Goal: Find contact information: Find contact information

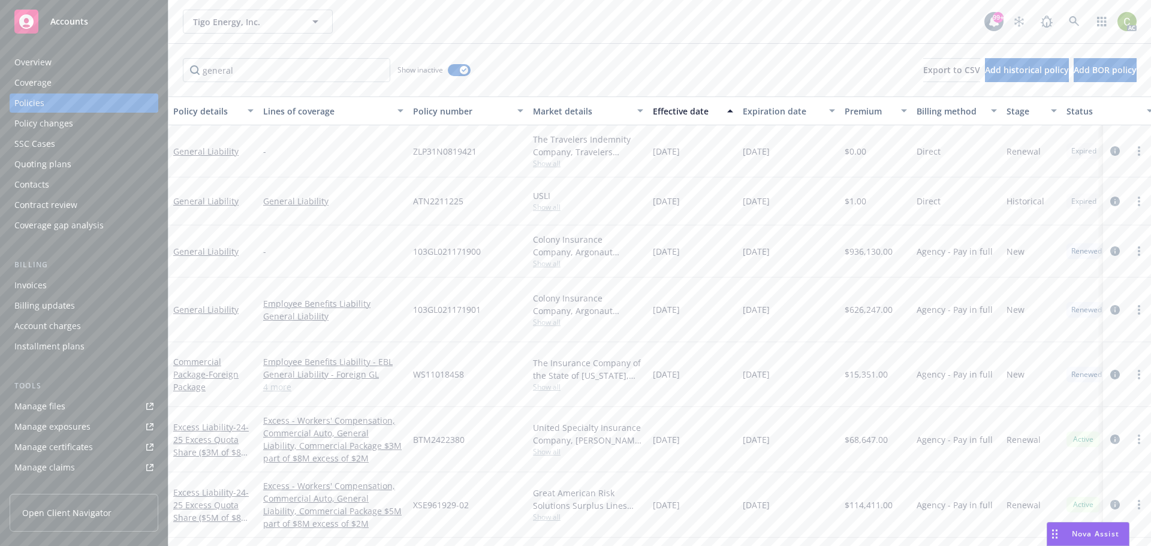
click at [797, 201] on div "[DATE]" at bounding box center [789, 201] width 102 height 48
drag, startPoint x: 792, startPoint y: 199, endPoint x: 650, endPoint y: 201, distance: 142.7
click at [650, 201] on div "General Liability General Liability ATN2211225 USLI Show all [DATE] [DATE] $1.0…" at bounding box center [746, 201] width 1157 height 48
copy div "[DATE] [DATE]"
click at [719, 162] on div "[DATE]" at bounding box center [693, 151] width 90 height 52
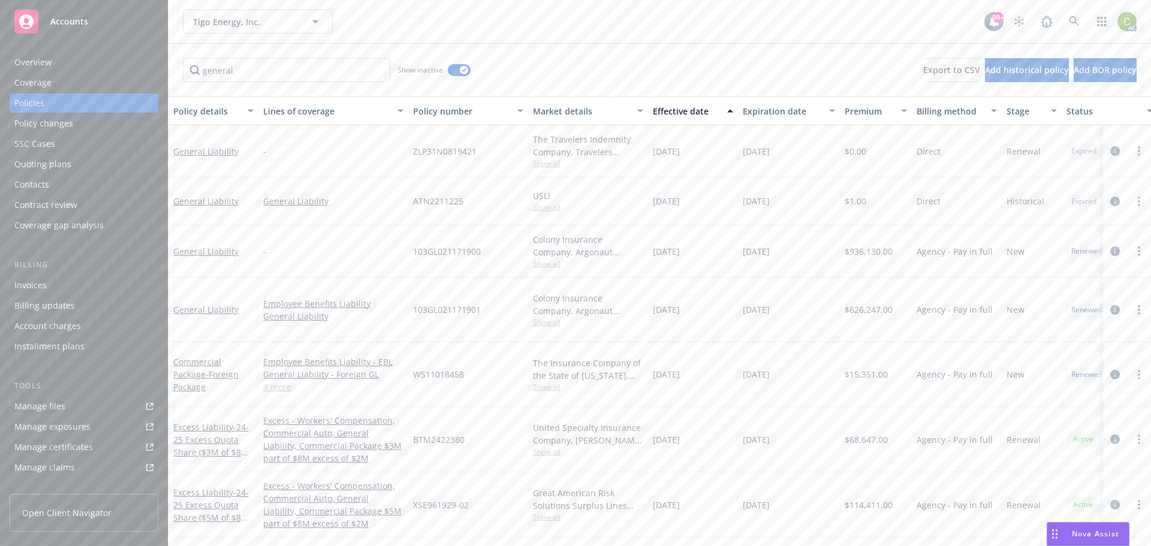
drag, startPoint x: 25, startPoint y: 59, endPoint x: 36, endPoint y: 59, distance: 10.8
click at [25, 59] on div "Overview" at bounding box center [32, 62] width 37 height 19
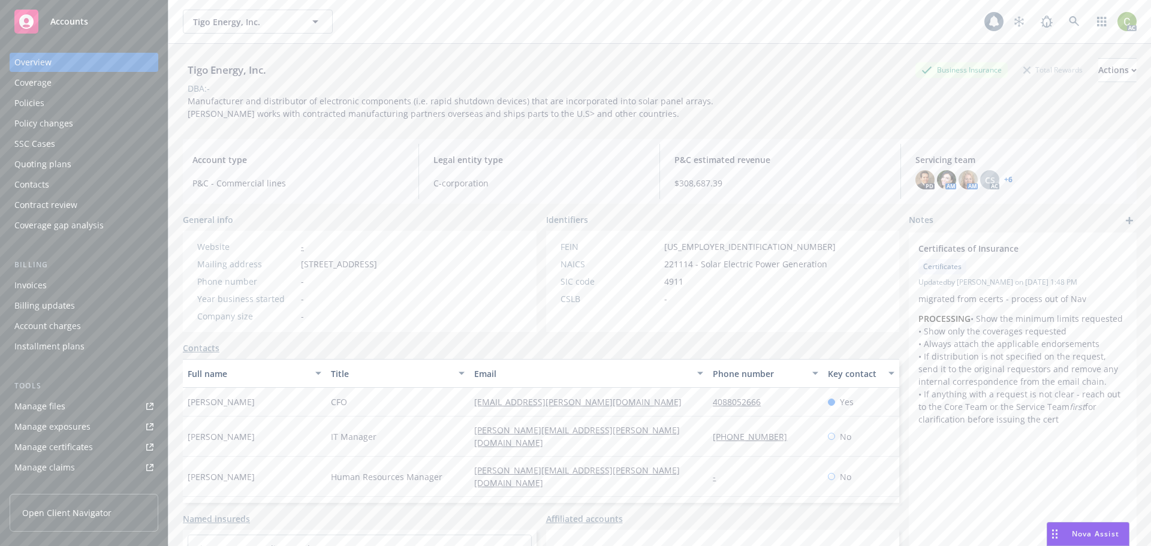
click at [105, 69] on div "Overview" at bounding box center [83, 62] width 139 height 19
click at [1004, 177] on link "+ 6" at bounding box center [1008, 179] width 8 height 7
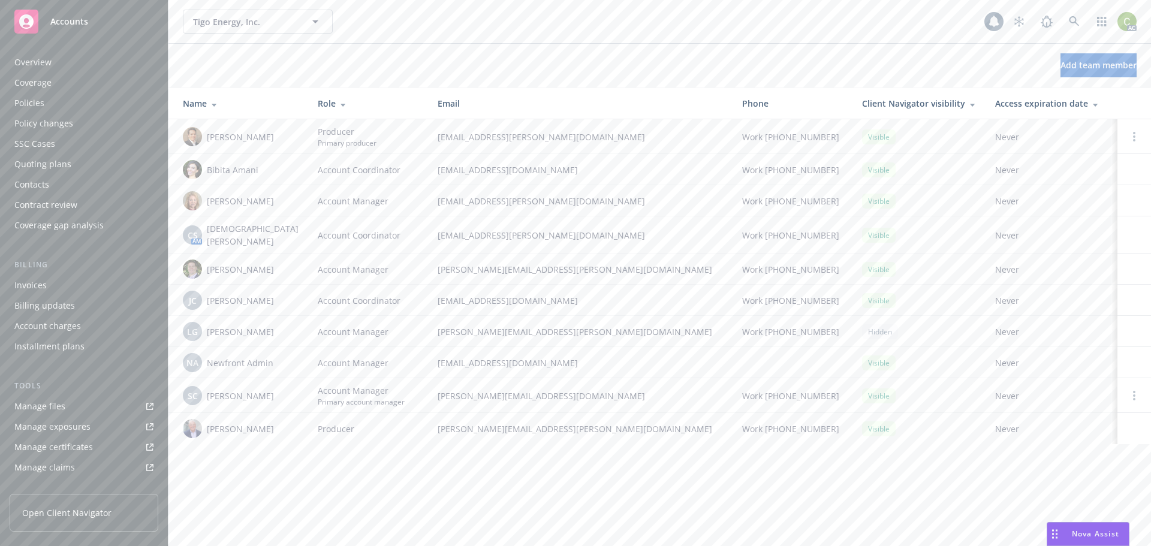
scroll to position [235, 0]
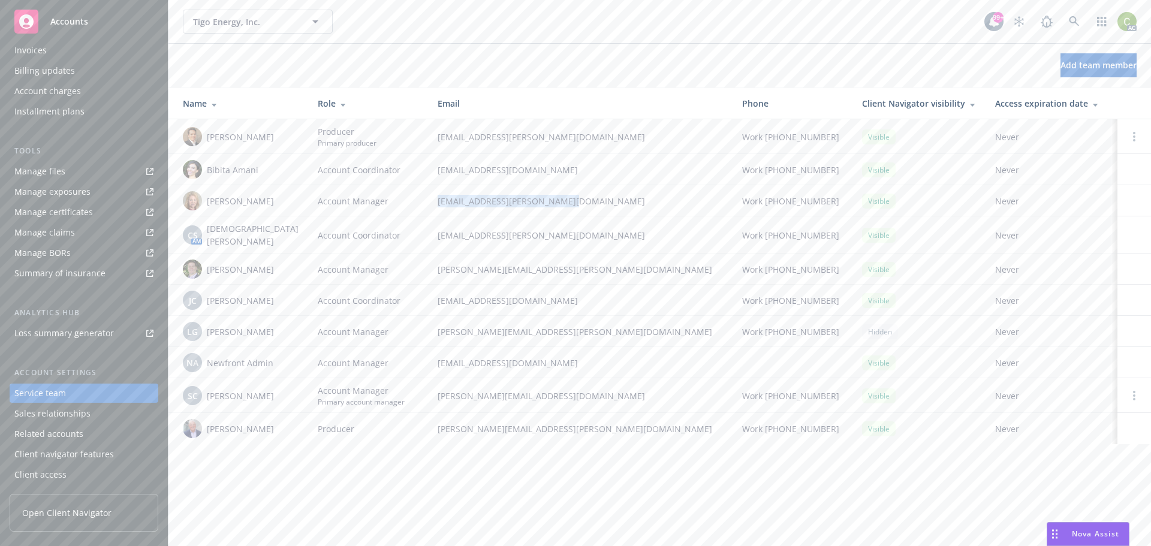
drag, startPoint x: 547, startPoint y: 203, endPoint x: 411, endPoint y: 203, distance: 136.7
click at [428, 203] on td "charlotte.arnold@newfront.com" at bounding box center [580, 200] width 304 height 31
copy span "charlotte.arnold@newfront.com"
